Goal: Task Accomplishment & Management: Use online tool/utility

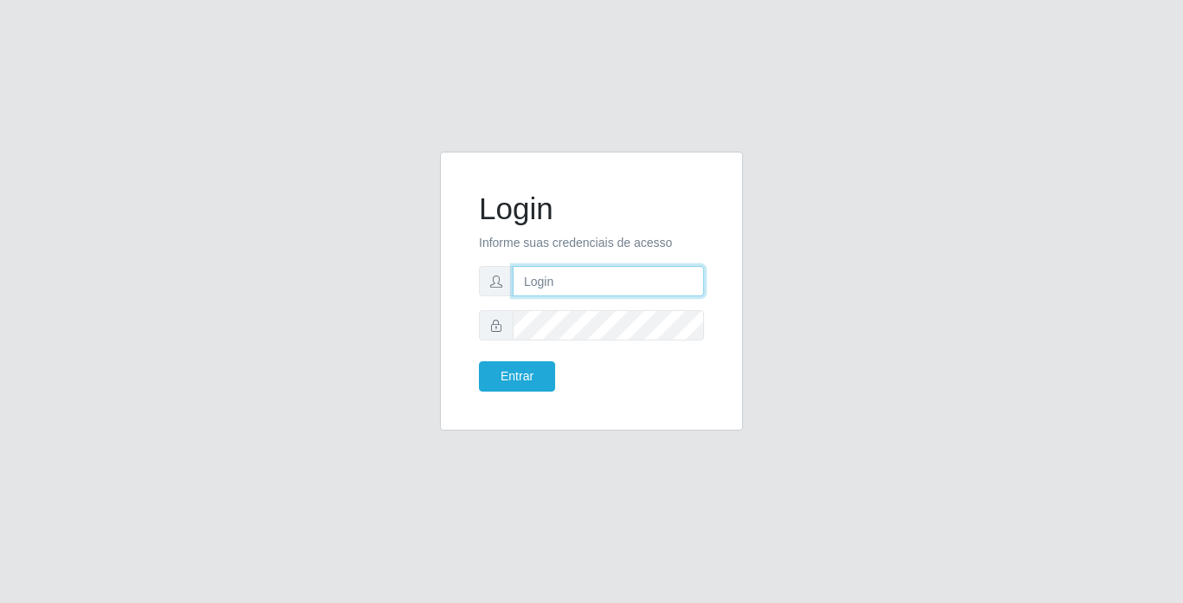
click at [548, 268] on input "text" at bounding box center [608, 281] width 191 height 30
type input "[PERSON_NAME]"
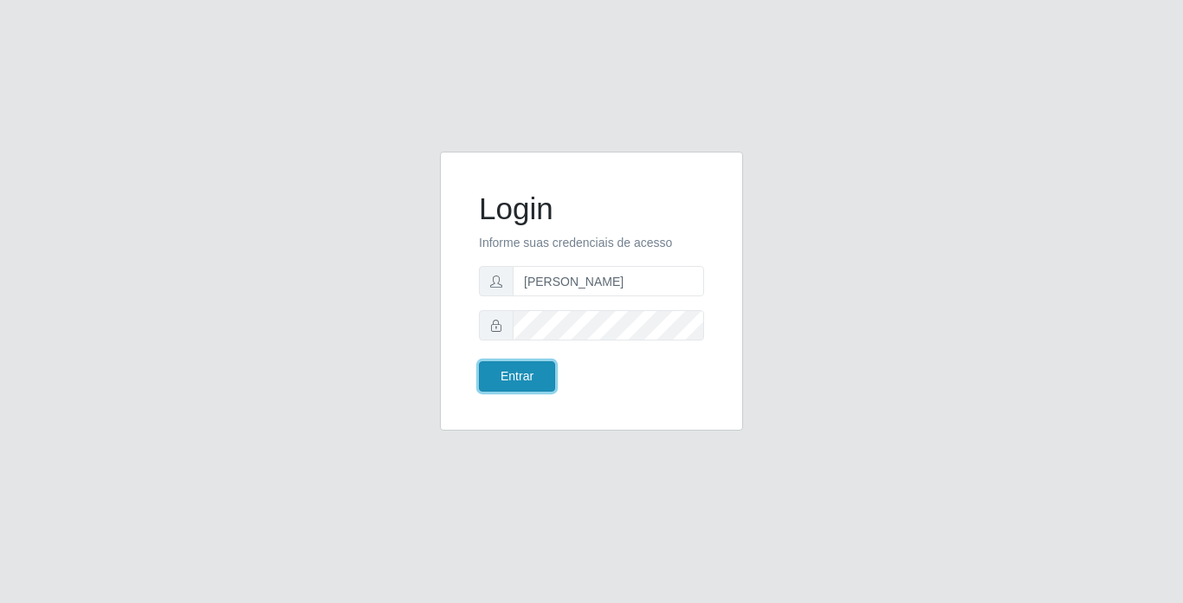
click at [539, 372] on button "Entrar" at bounding box center [517, 376] width 76 height 30
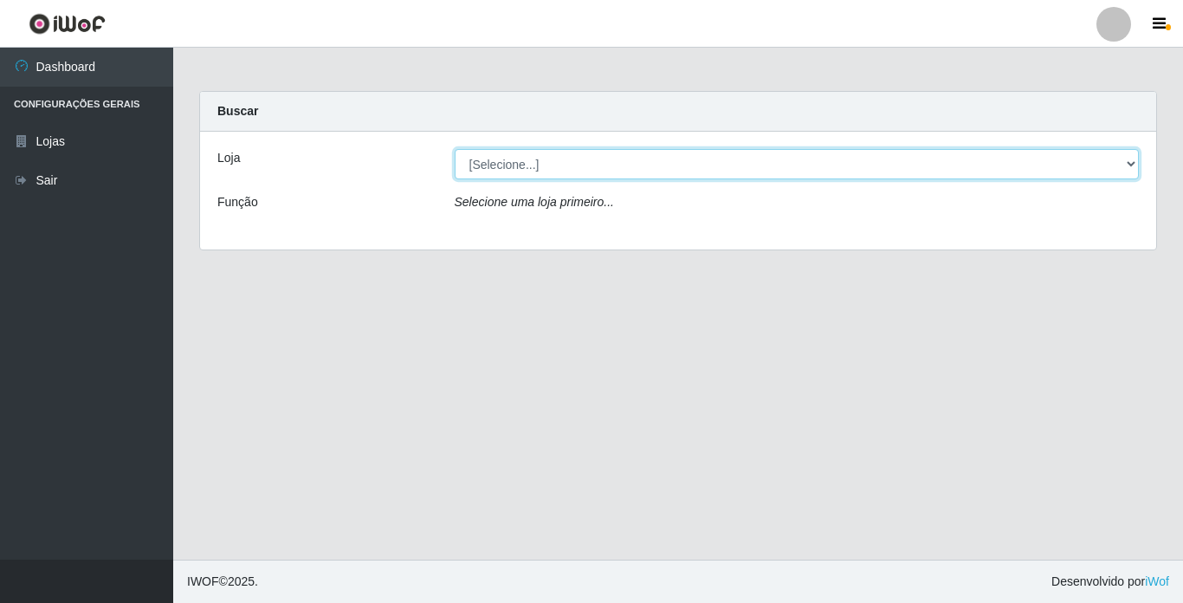
drag, startPoint x: 855, startPoint y: 155, endPoint x: 843, endPoint y: 174, distance: 22.1
click at [855, 155] on select "[Selecione...] Bemais Supermercados - [GEOGRAPHIC_DATA]" at bounding box center [797, 164] width 685 height 30
select select "250"
click at [455, 149] on select "[Selecione...] Bemais Supermercados - [GEOGRAPHIC_DATA]" at bounding box center [797, 164] width 685 height 30
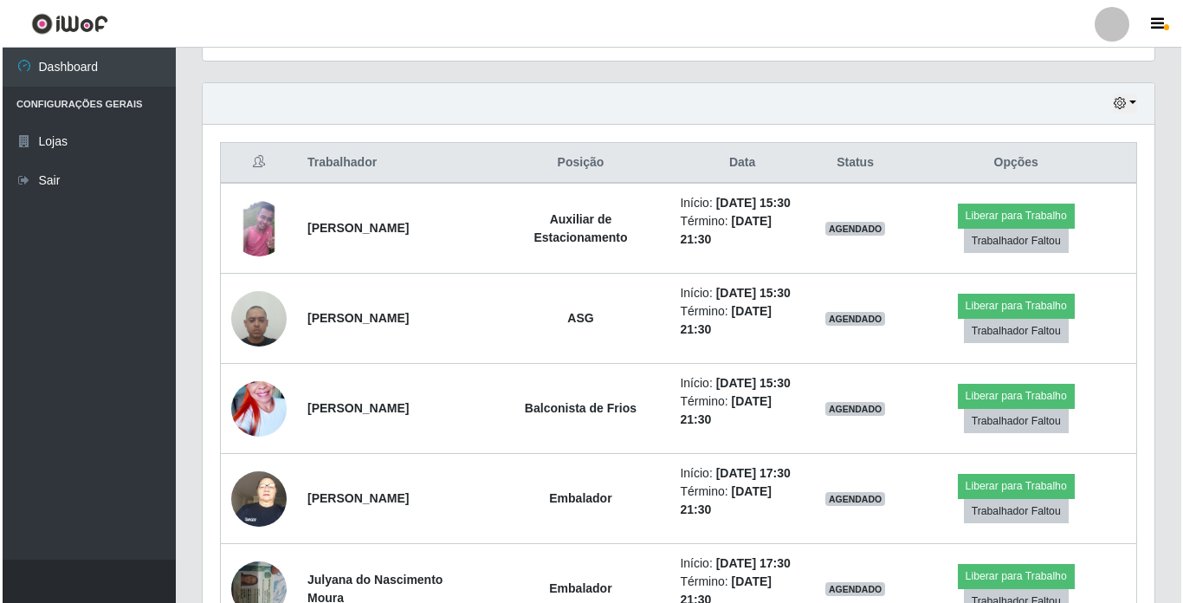
scroll to position [606, 0]
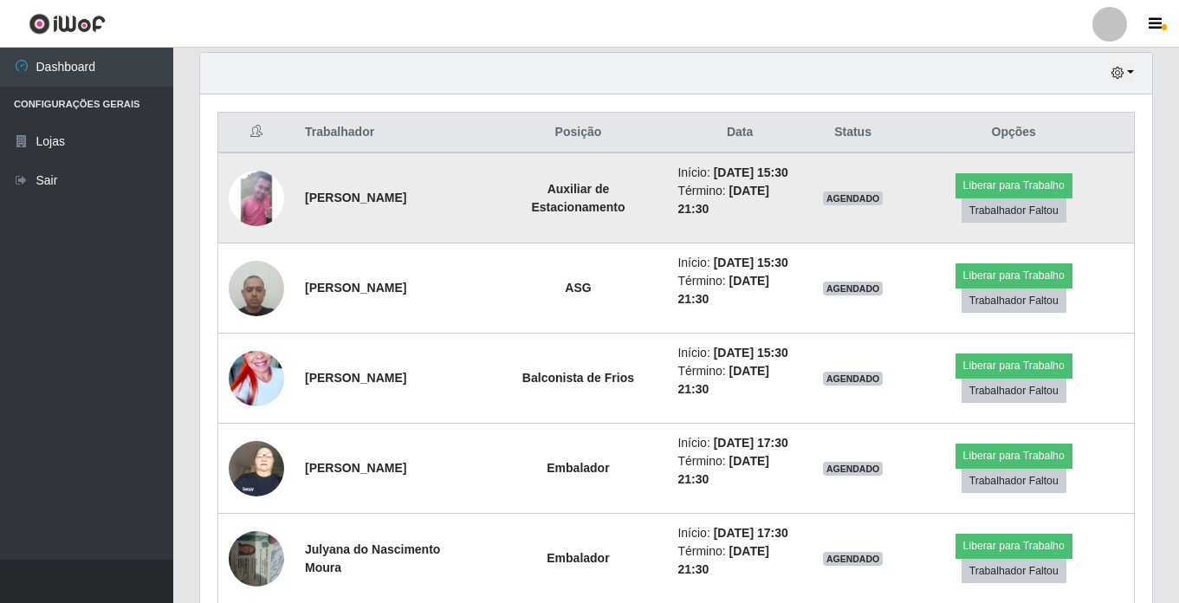
click at [268, 206] on img at bounding box center [256, 198] width 55 height 55
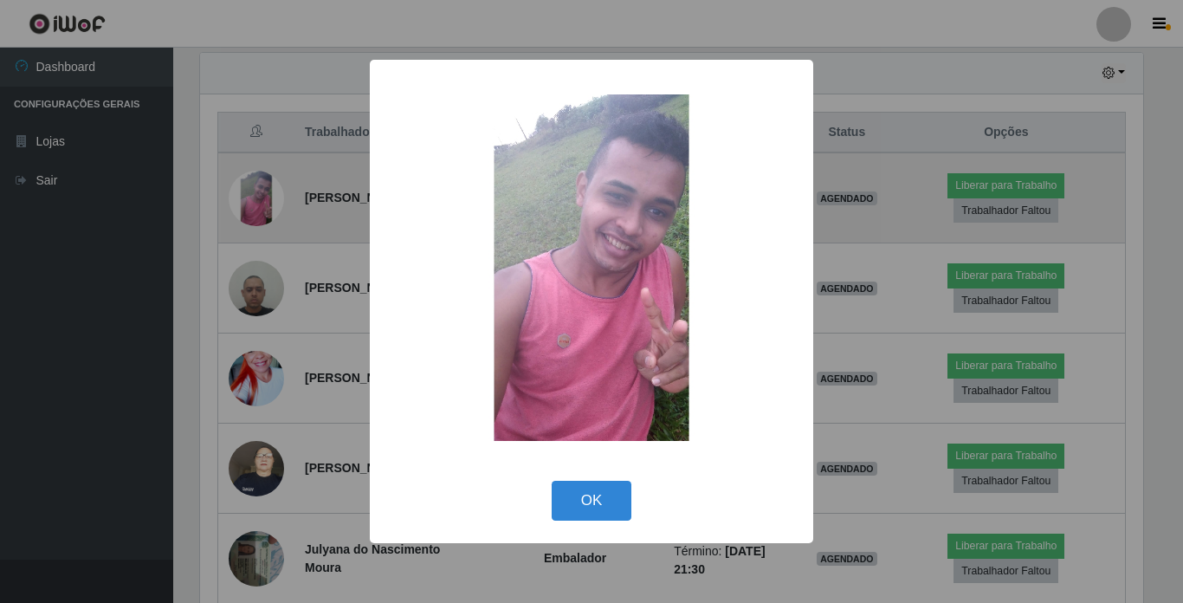
click at [268, 206] on div "× OK Cancel" at bounding box center [591, 301] width 1183 height 603
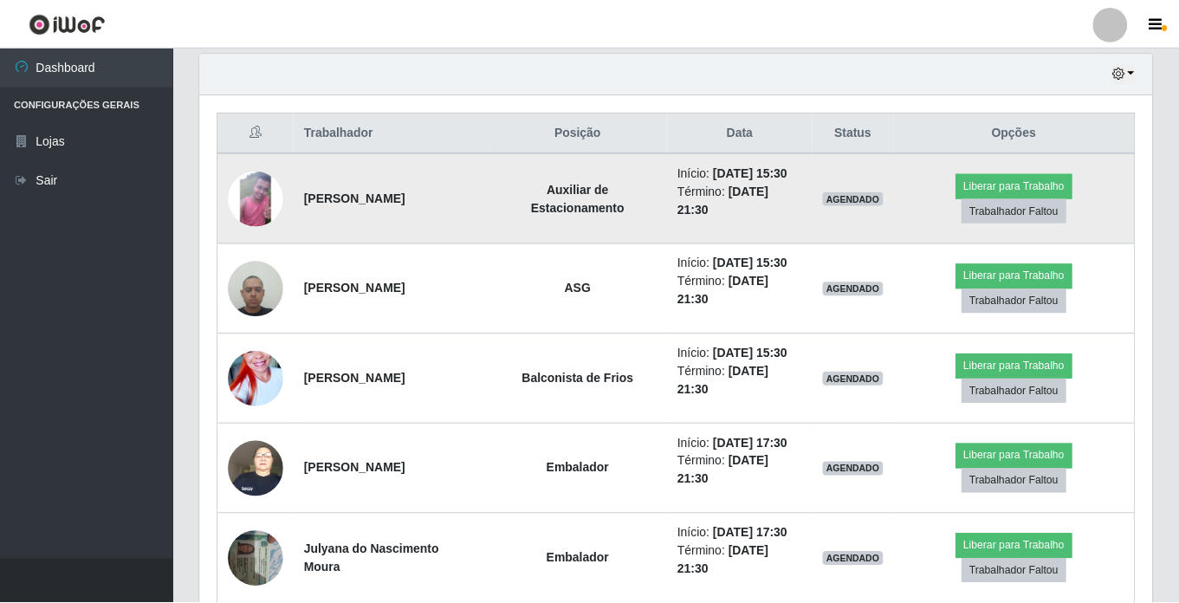
scroll to position [359, 952]
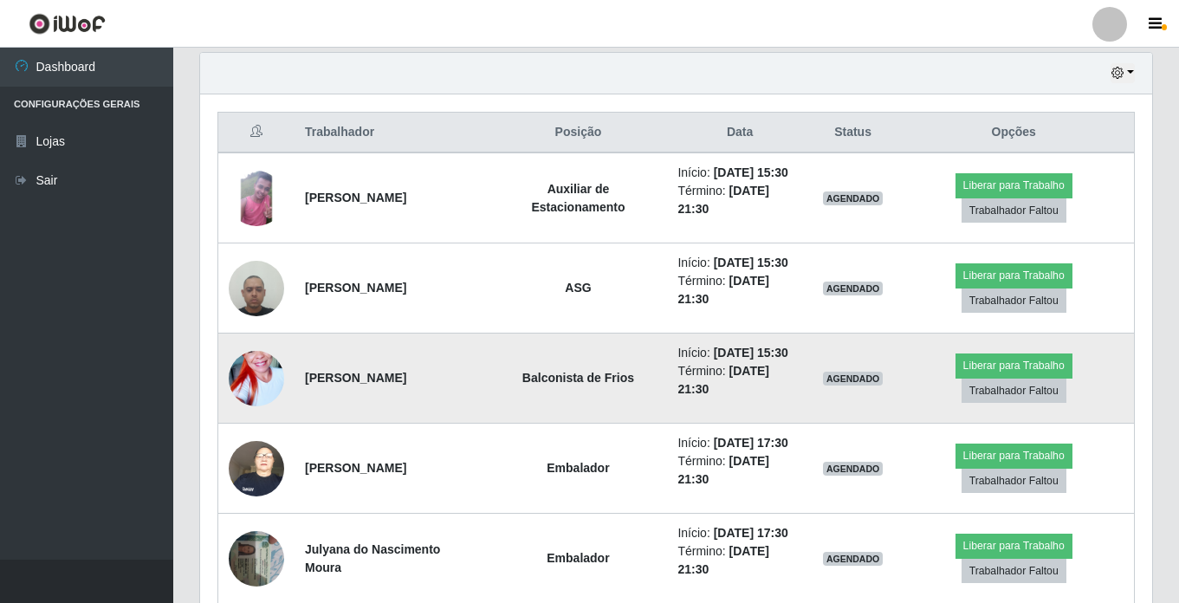
click at [252, 380] on img at bounding box center [256, 378] width 55 height 99
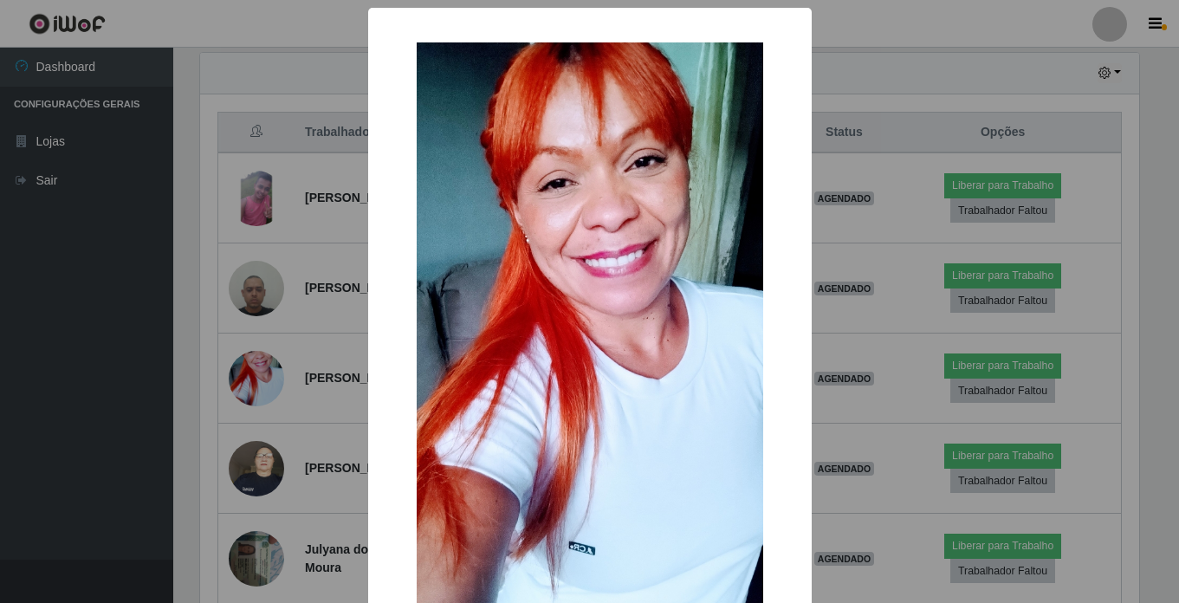
scroll to position [359, 943]
click at [251, 376] on div "× OK Cancel" at bounding box center [591, 301] width 1183 height 603
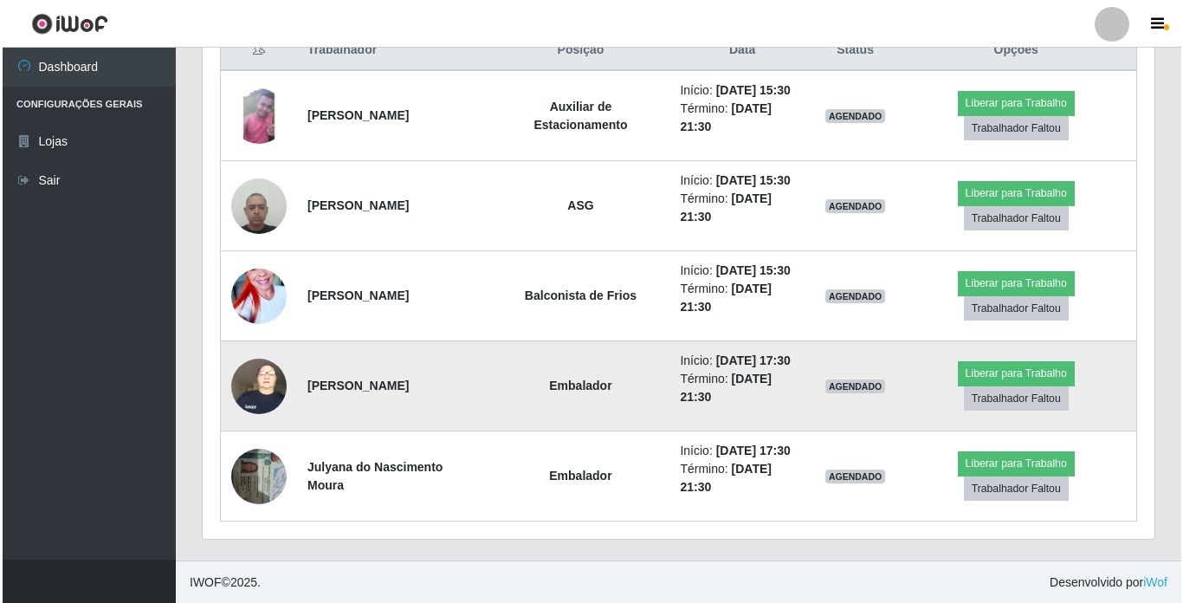
scroll to position [689, 0]
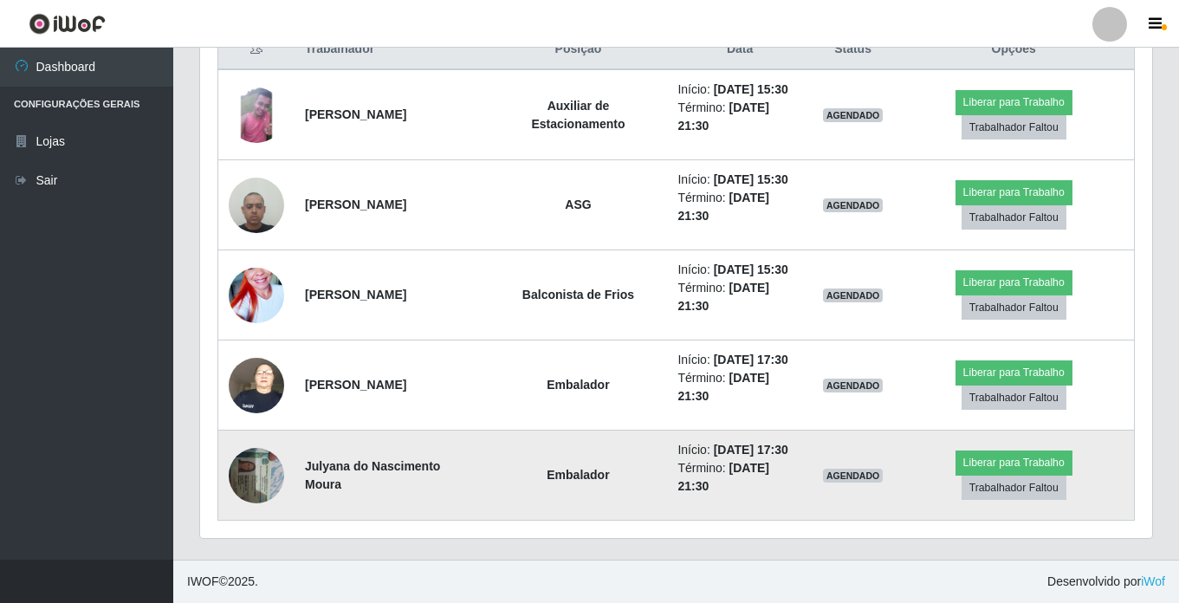
click at [244, 475] on img at bounding box center [256, 475] width 55 height 74
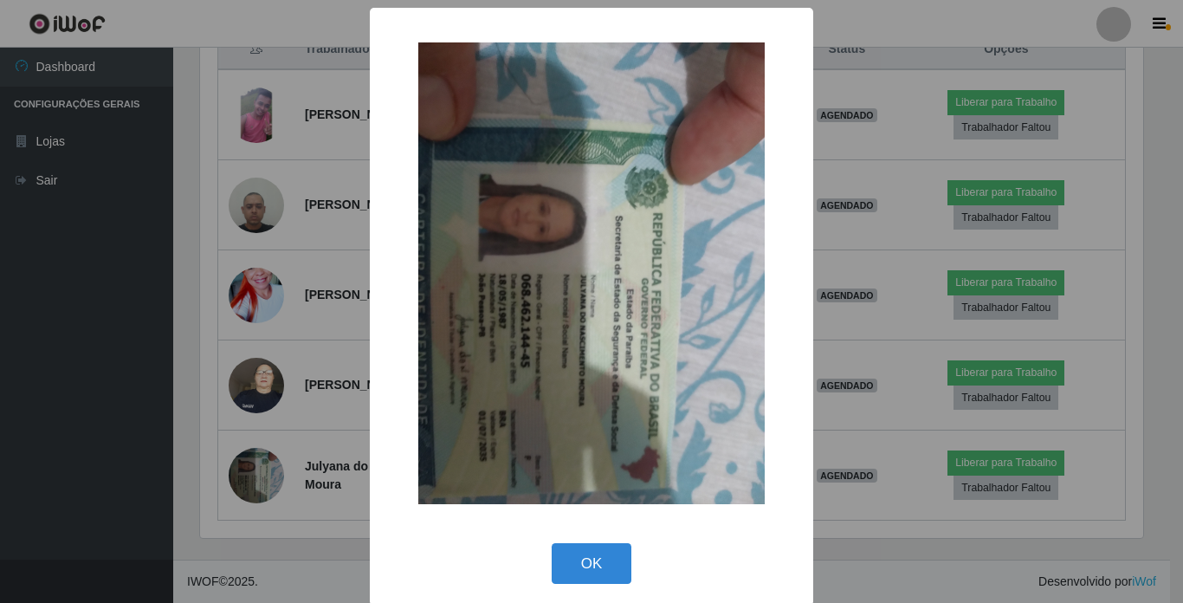
click at [252, 475] on div "× OK Cancel" at bounding box center [591, 301] width 1183 height 603
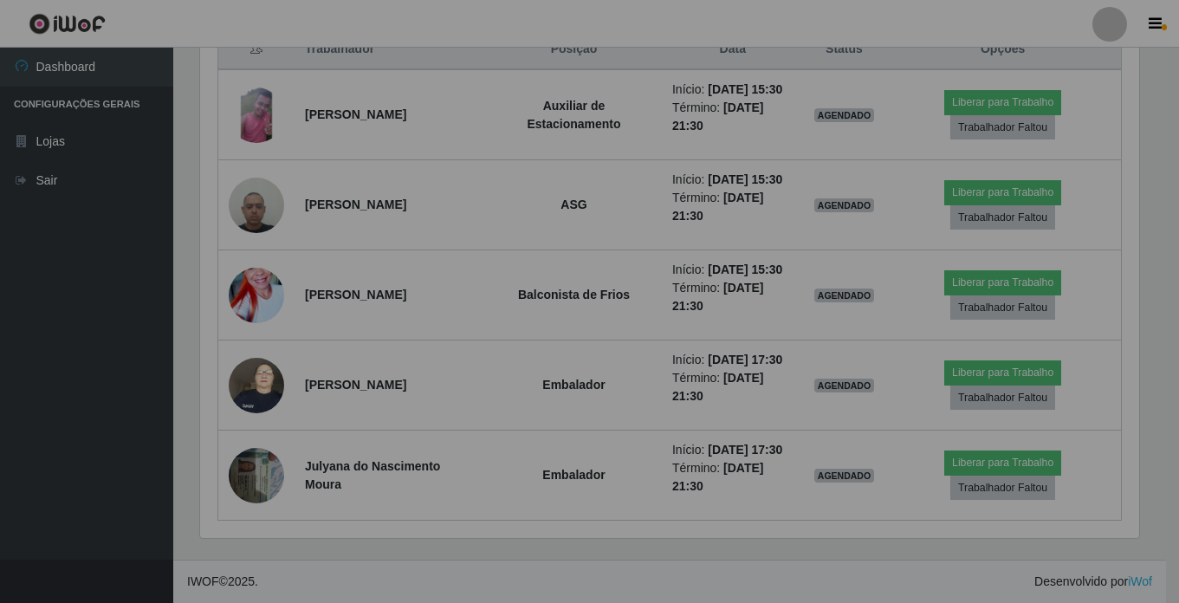
scroll to position [359, 952]
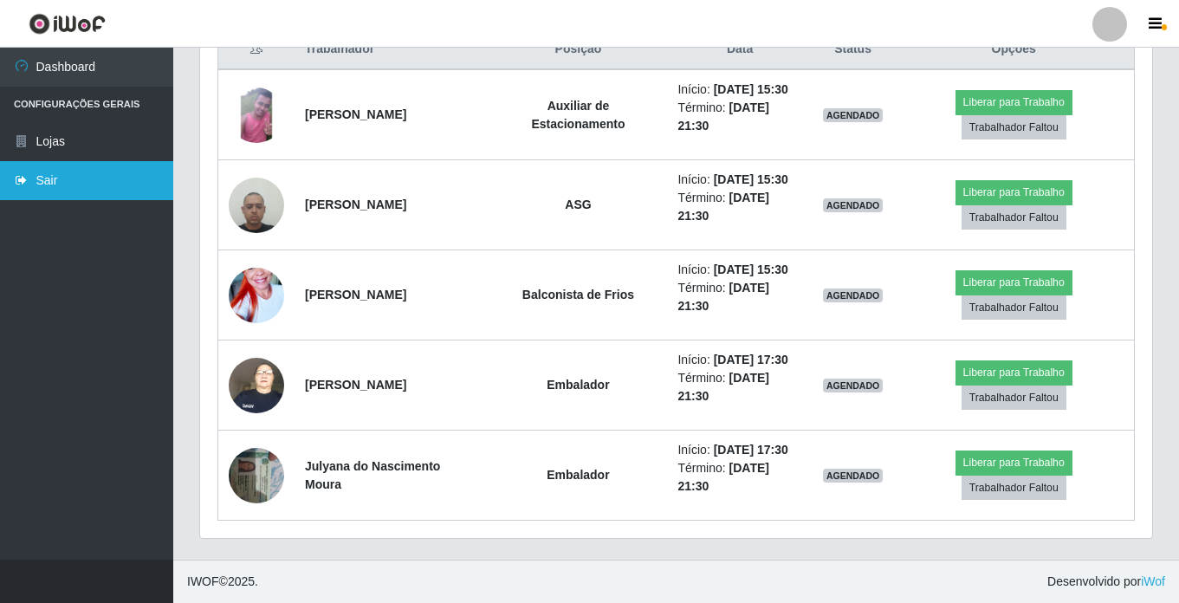
click at [67, 182] on link "Sair" at bounding box center [86, 180] width 173 height 39
